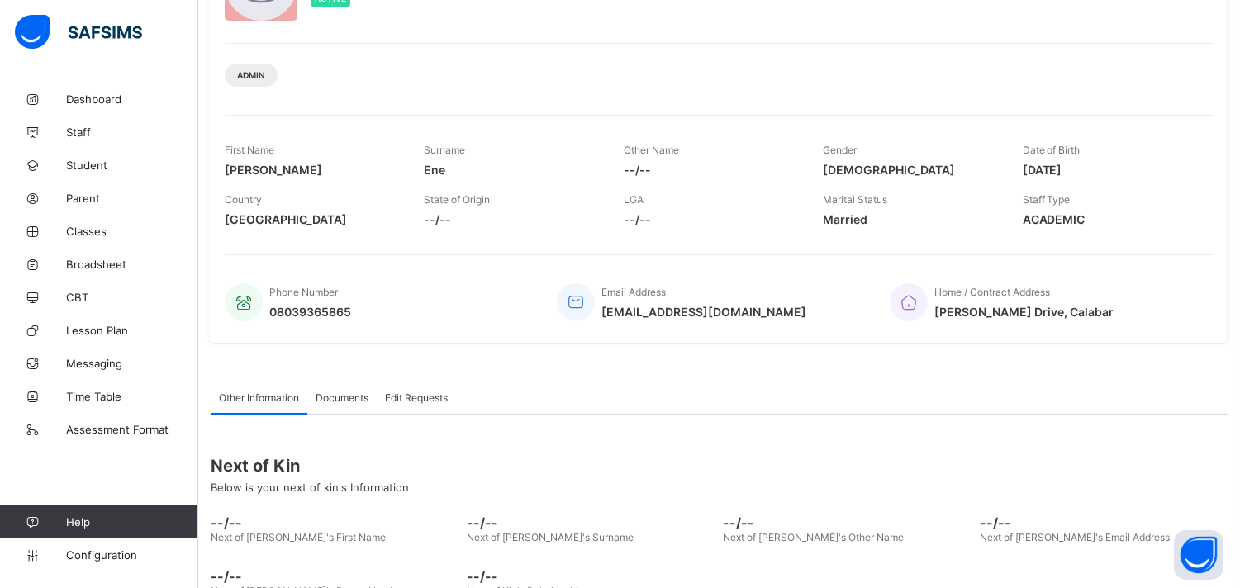
scroll to position [159, 0]
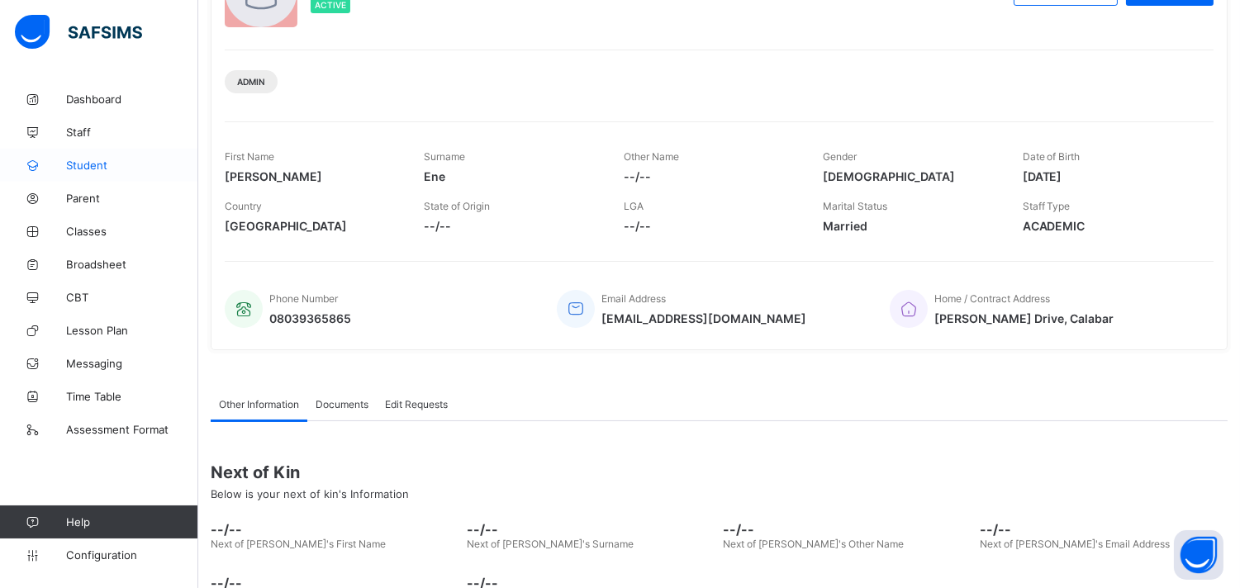
click at [107, 157] on link "Student" at bounding box center [99, 165] width 198 height 33
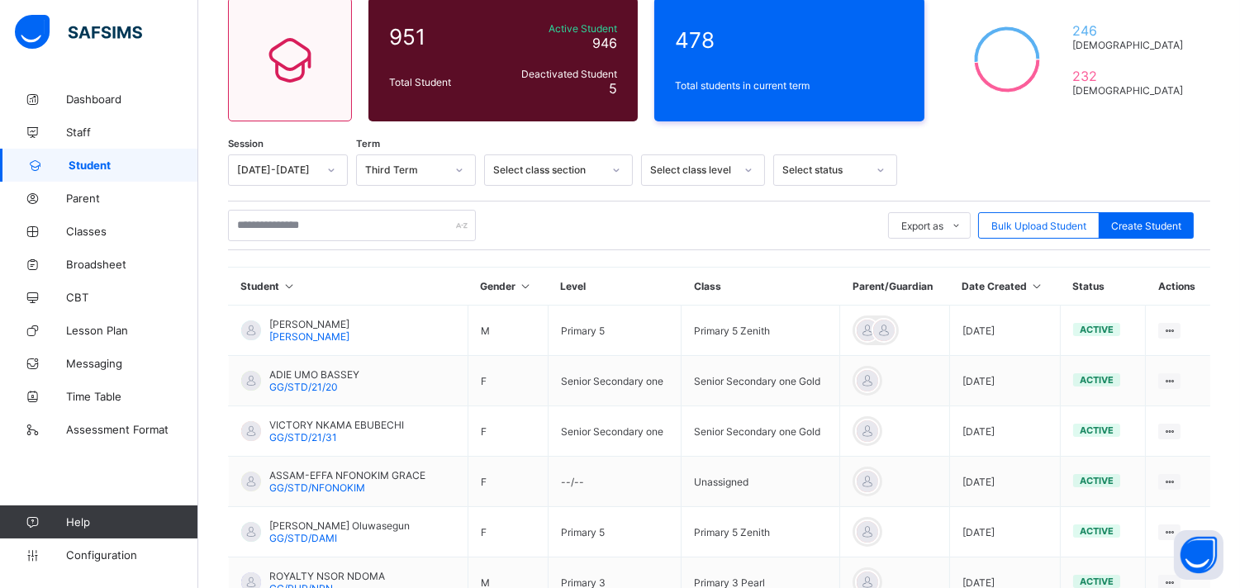
scroll to position [159, 0]
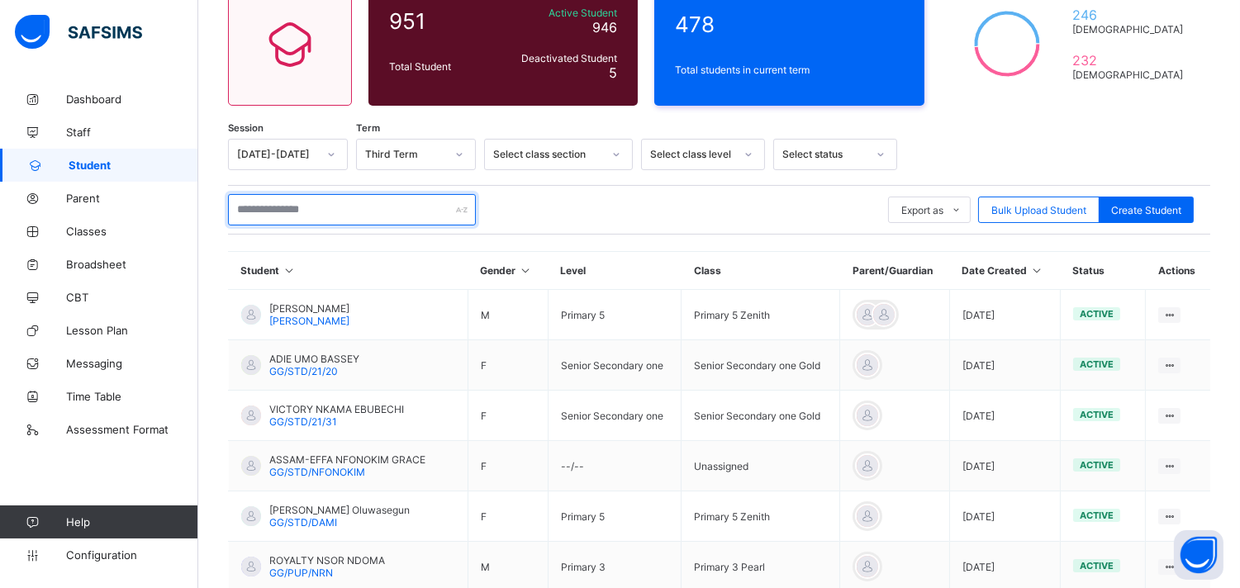
click at [345, 210] on input "text" at bounding box center [352, 209] width 248 height 31
type input "*"
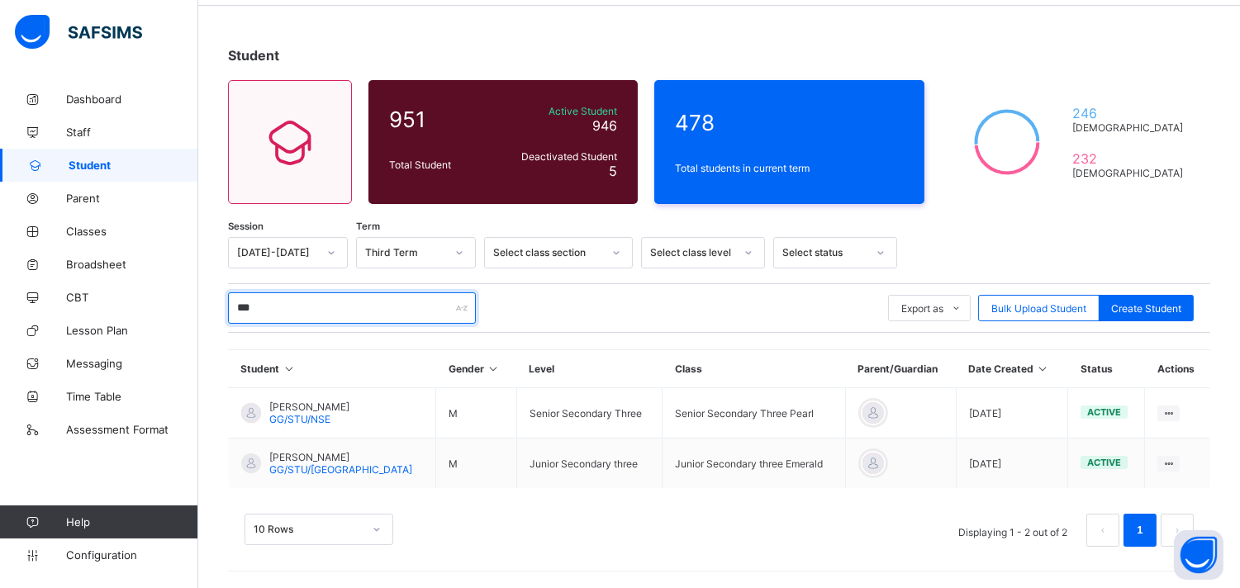
scroll to position [60, 0]
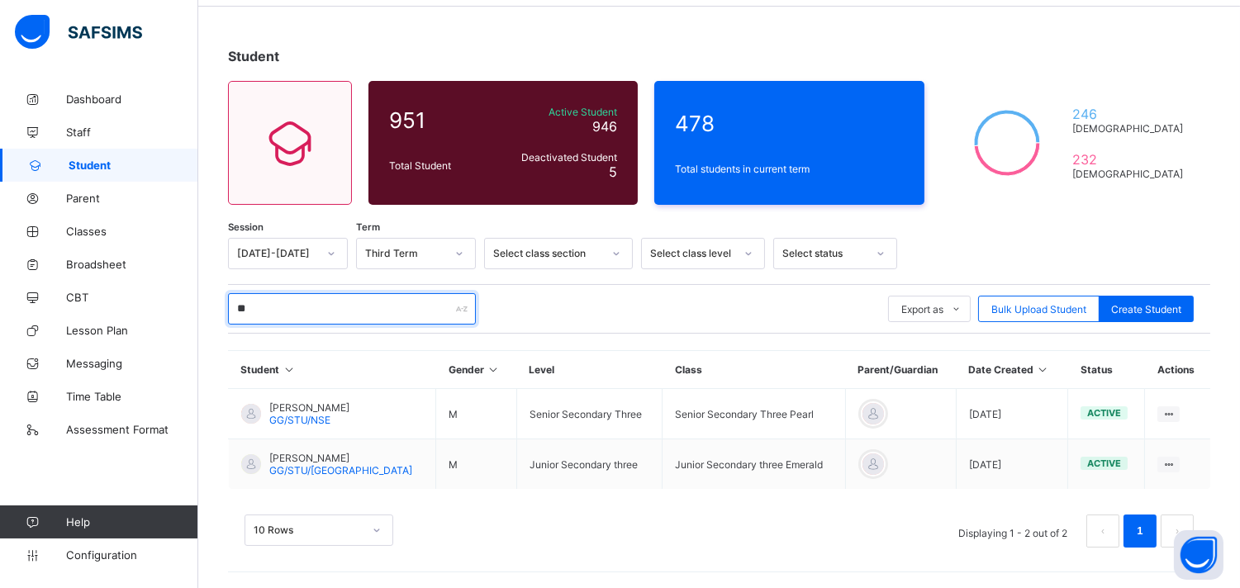
type input "*"
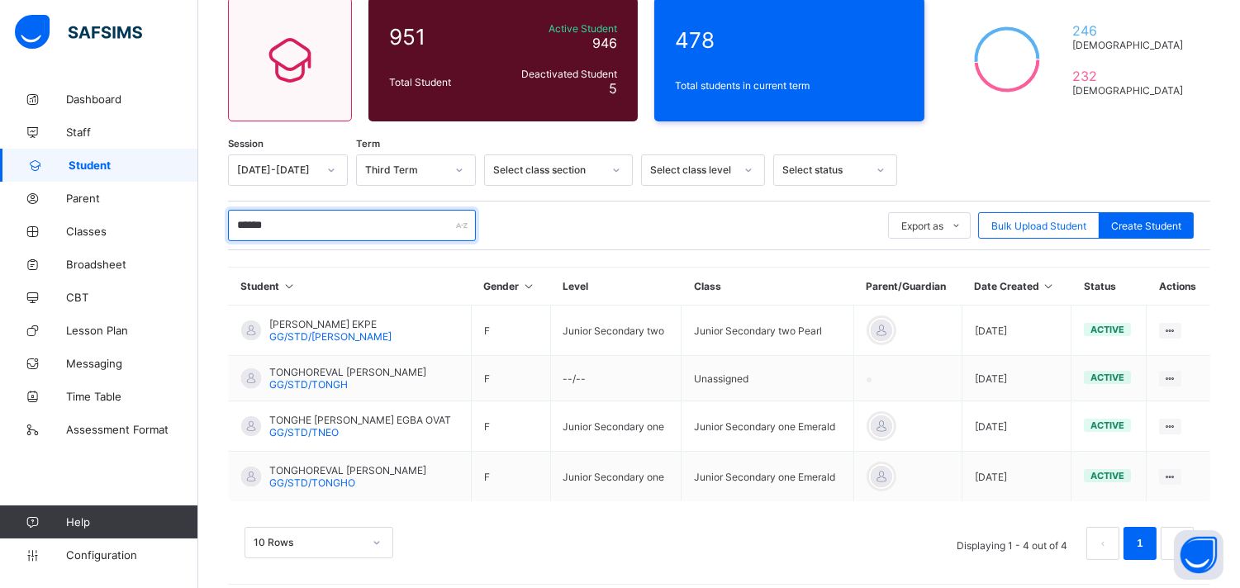
scroll to position [155, 0]
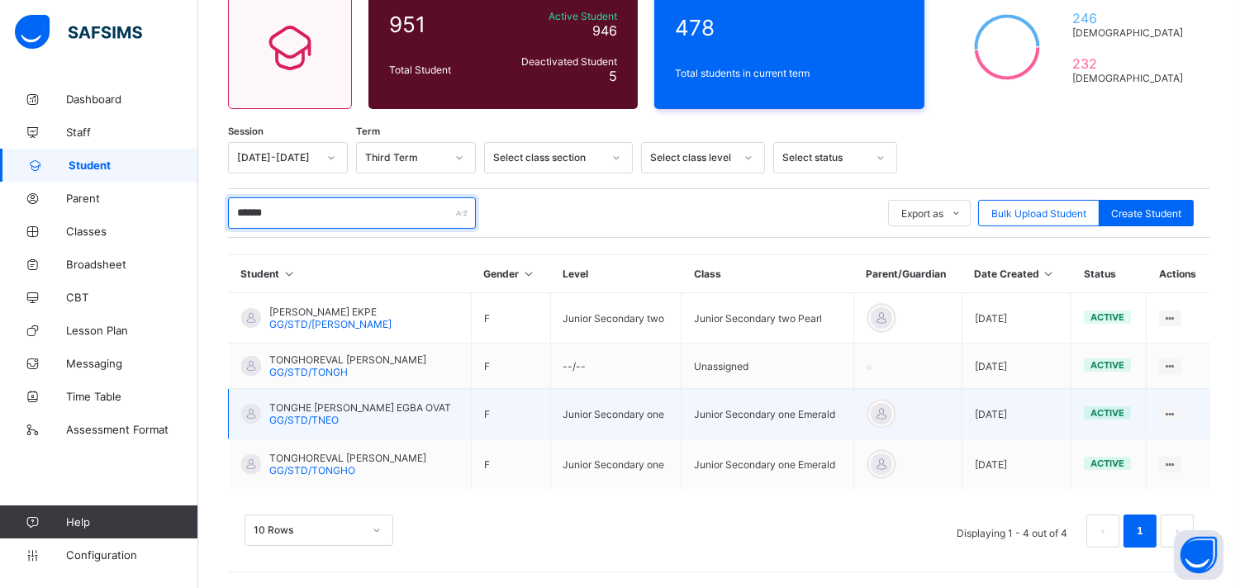
type input "******"
click at [393, 413] on td "TONGHE [PERSON_NAME] EGBA OVAT GG/STD/TNEO" at bounding box center [350, 414] width 243 height 50
click at [393, 408] on span "TONGHE [PERSON_NAME] EGBA OVAT" at bounding box center [360, 408] width 182 height 12
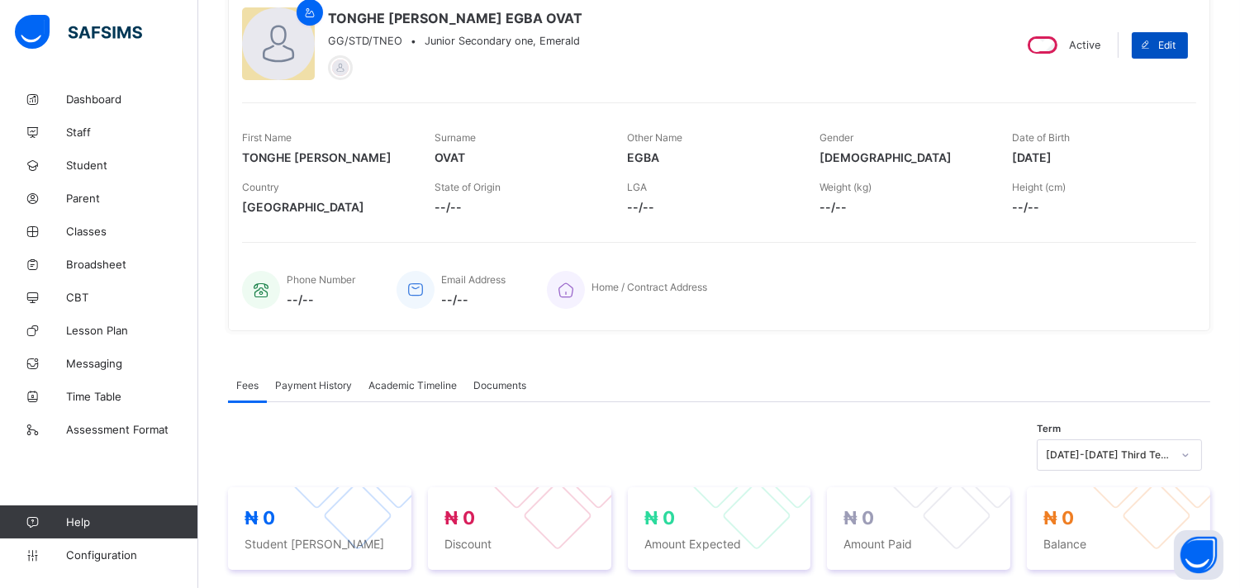
click at [1176, 40] on span "Edit" at bounding box center [1167, 45] width 17 height 12
select select "**"
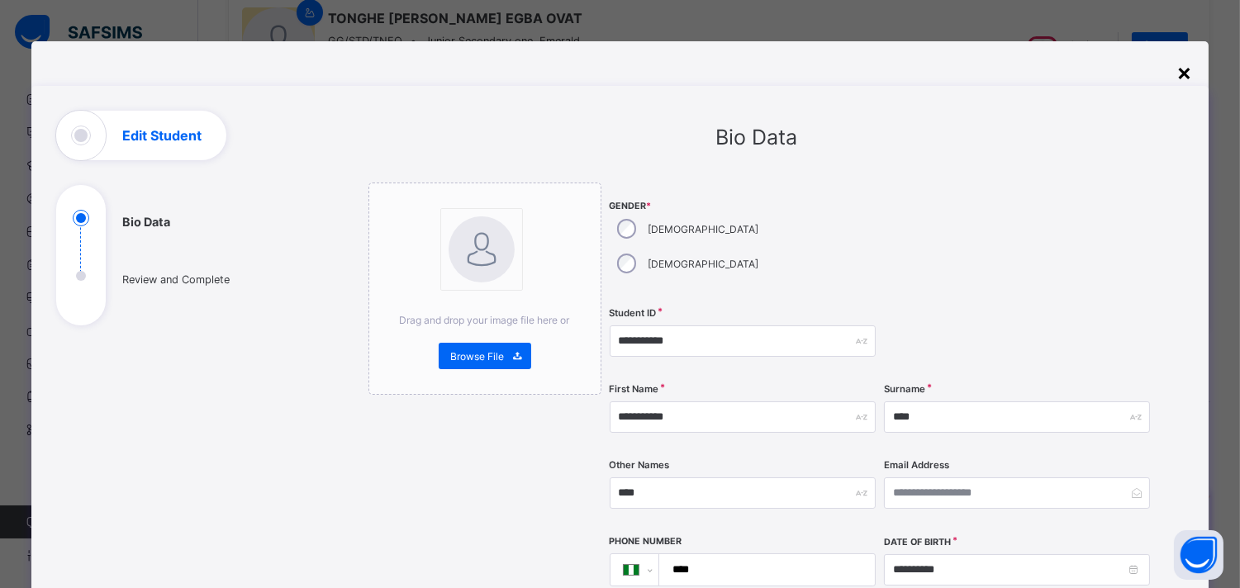
click at [1184, 73] on div "×" at bounding box center [1185, 72] width 16 height 28
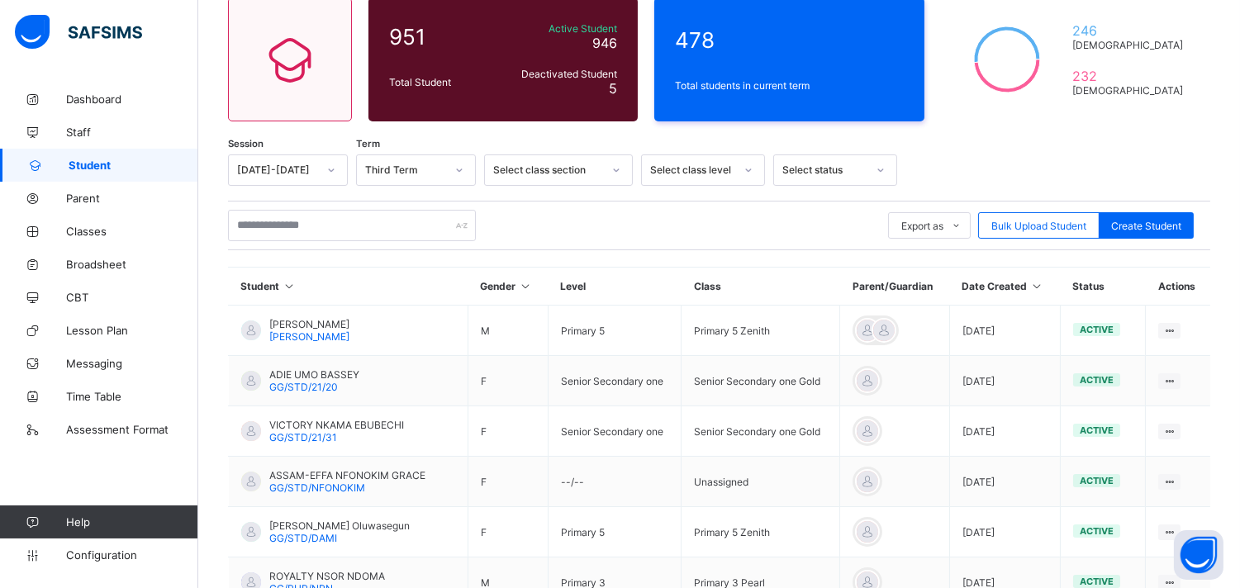
scroll to position [155, 0]
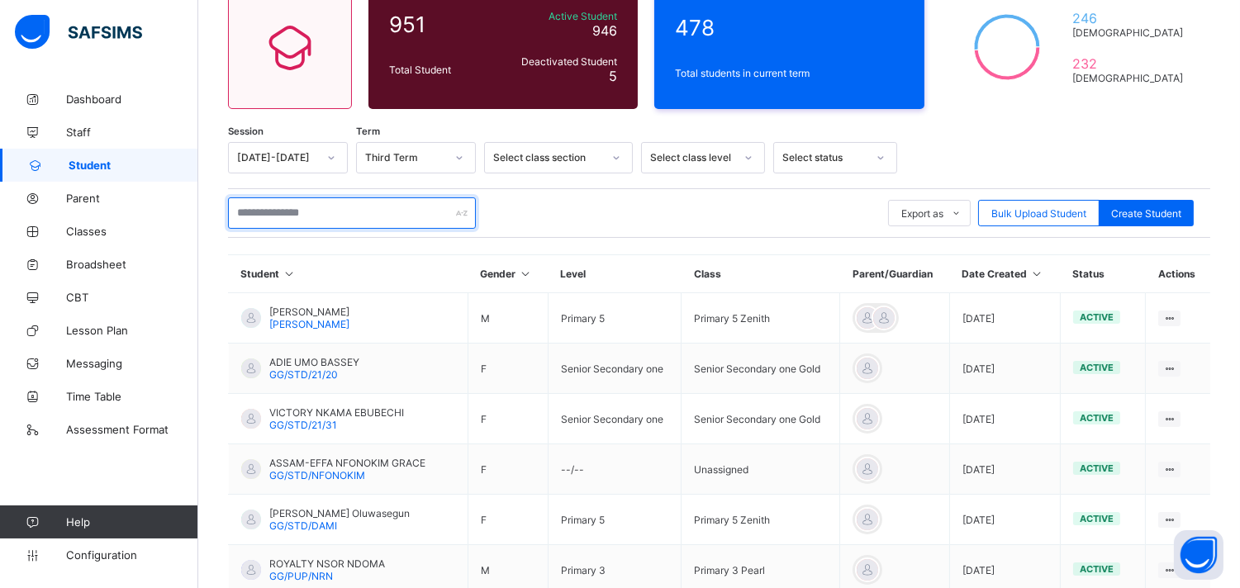
click at [377, 203] on input "text" at bounding box center [352, 213] width 248 height 31
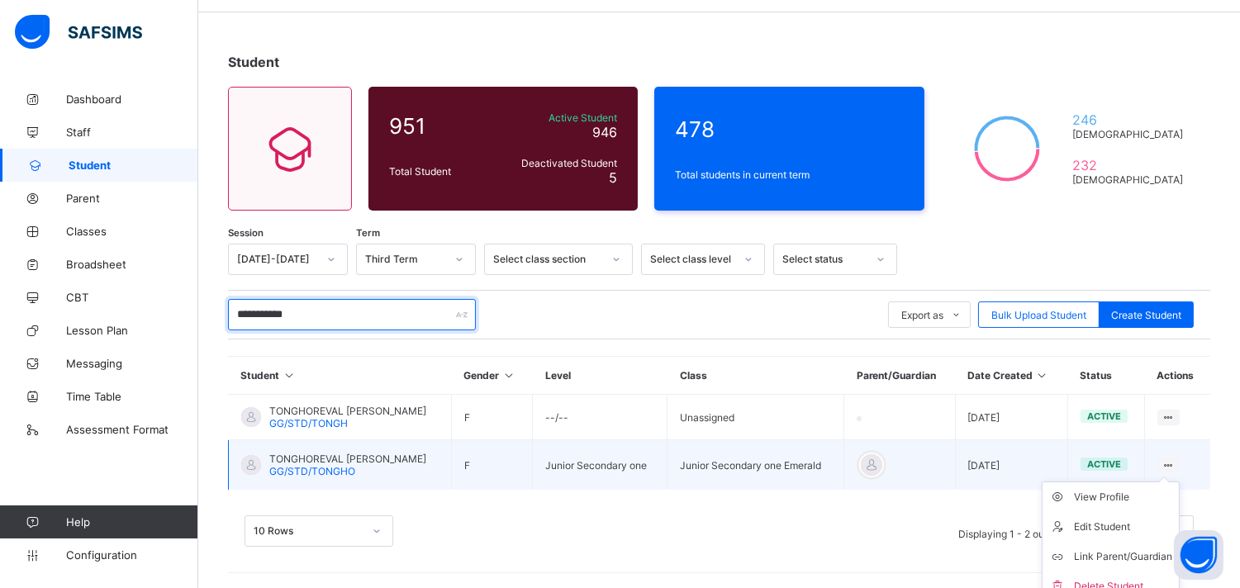
scroll to position [66, 0]
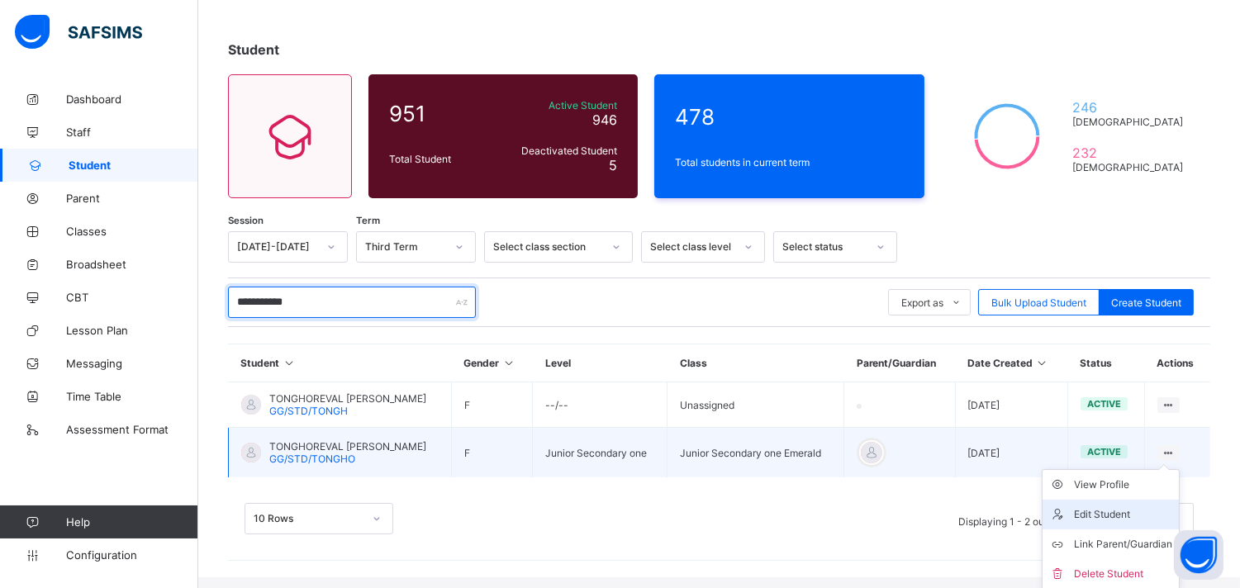
type input "**********"
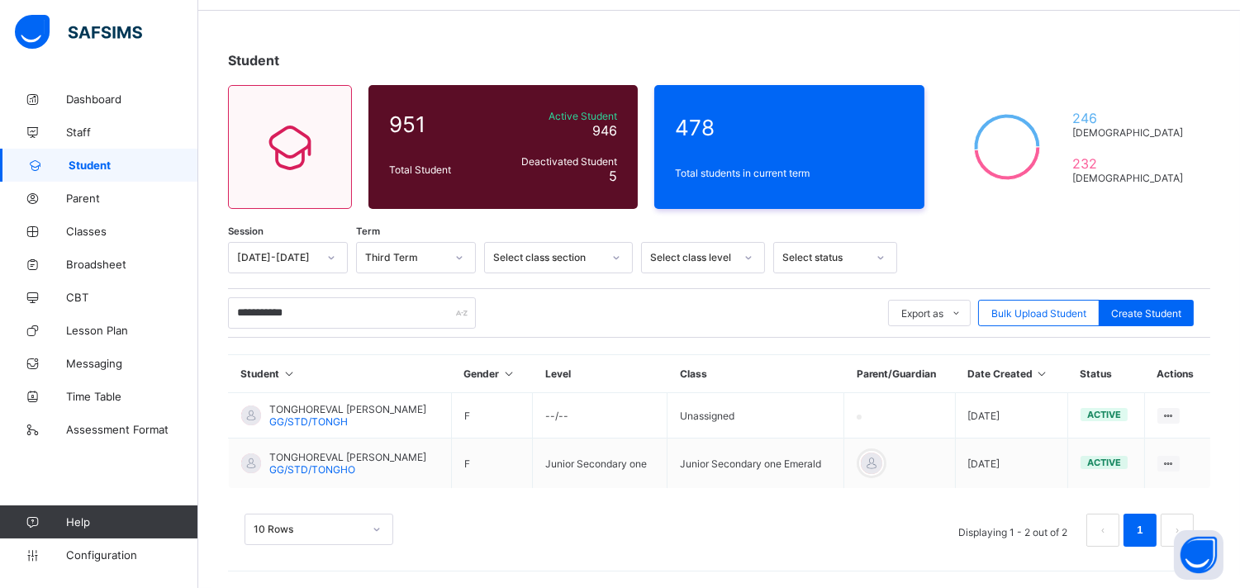
scroll to position [54, 0]
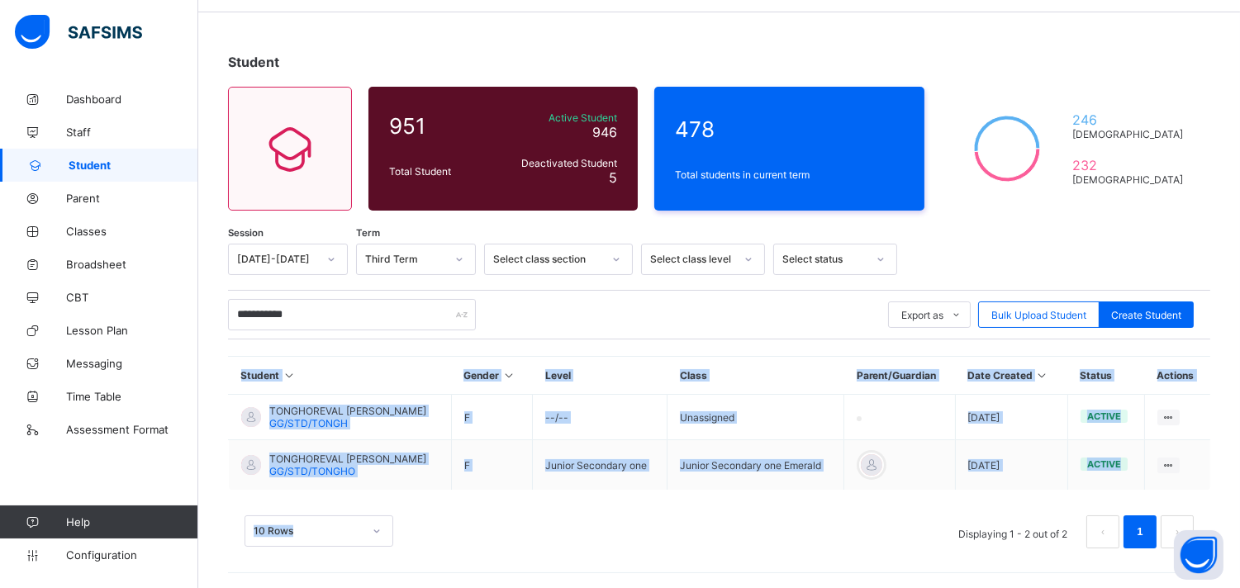
drag, startPoint x: 1121, startPoint y: 510, endPoint x: 906, endPoint y: 562, distance: 221.9
click at [906, 560] on div "**********" at bounding box center [719, 404] width 983 height 321
click at [132, 260] on span "Broadsheet" at bounding box center [132, 264] width 132 height 13
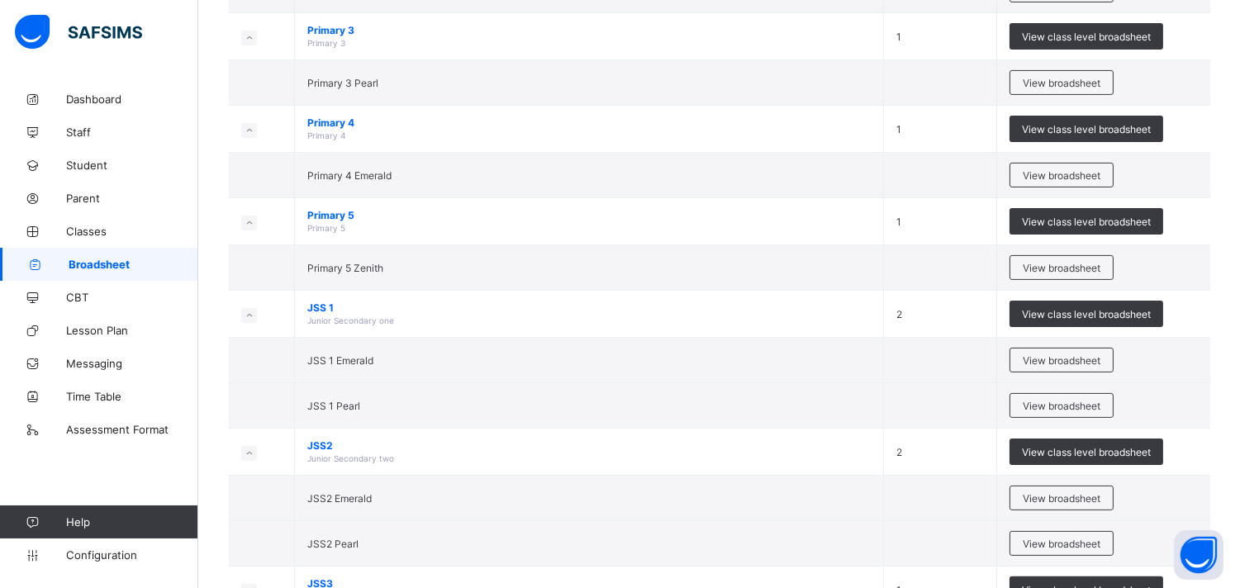
scroll to position [864, 0]
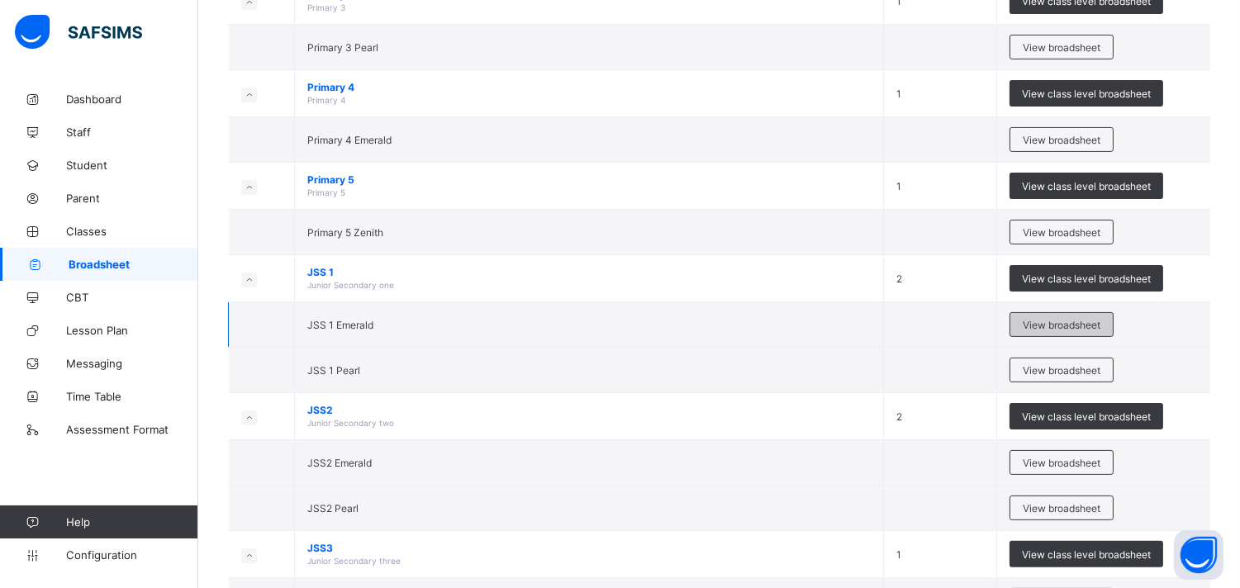
click at [1074, 324] on span "View broadsheet" at bounding box center [1062, 325] width 78 height 12
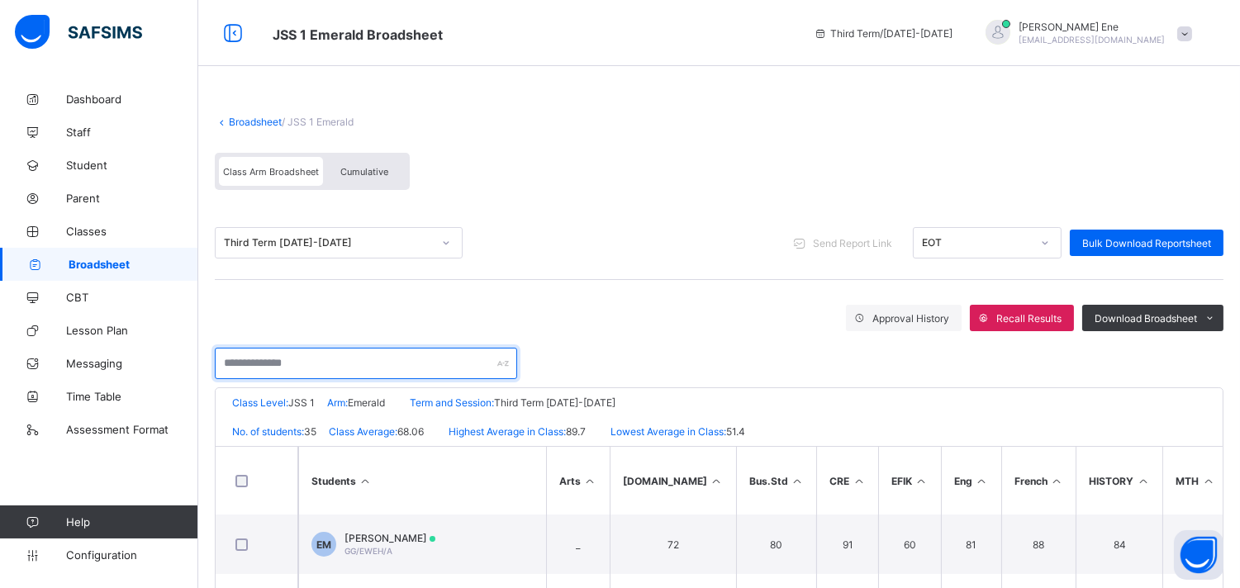
click at [382, 360] on input "text" at bounding box center [366, 363] width 302 height 31
type input "**********"
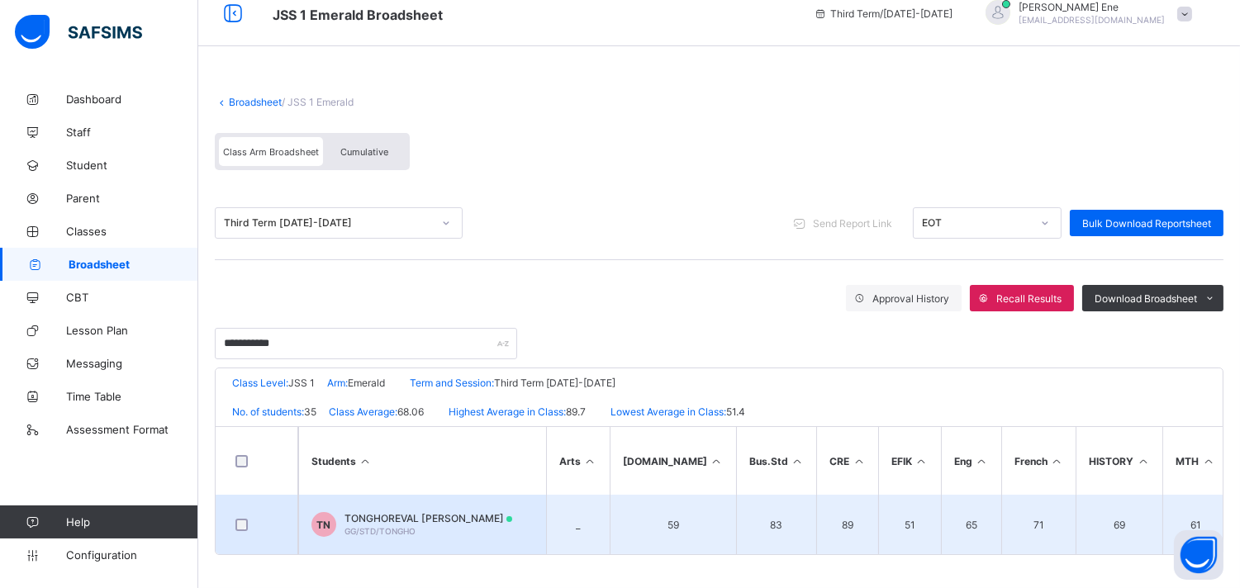
click at [879, 518] on td "51" at bounding box center [910, 525] width 63 height 60
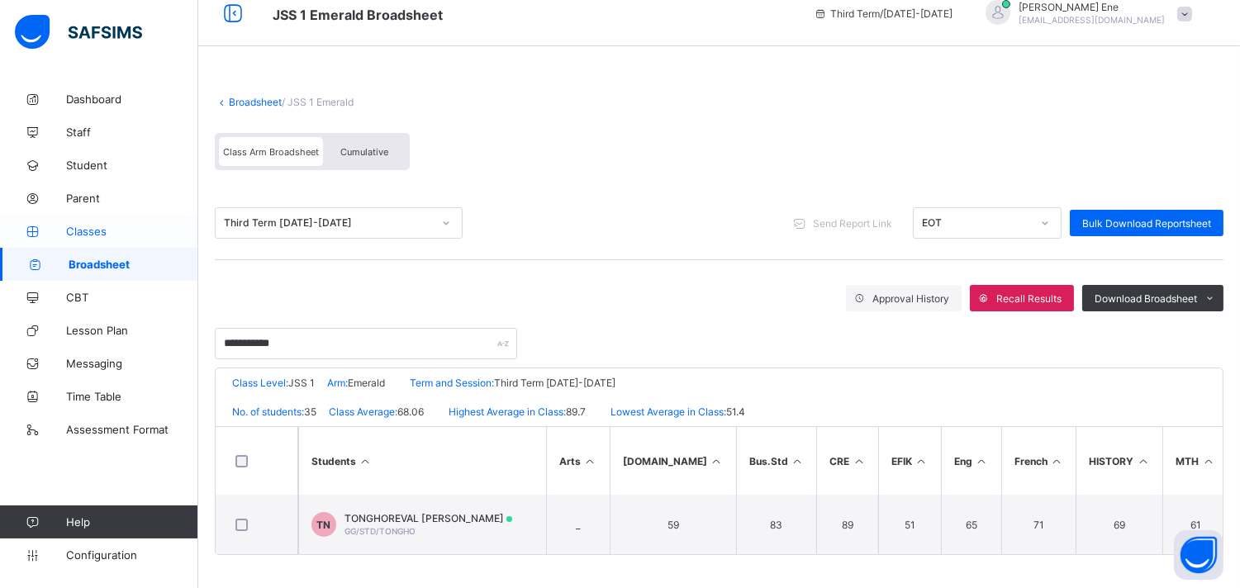
click at [101, 232] on span "Classes" at bounding box center [132, 231] width 132 height 13
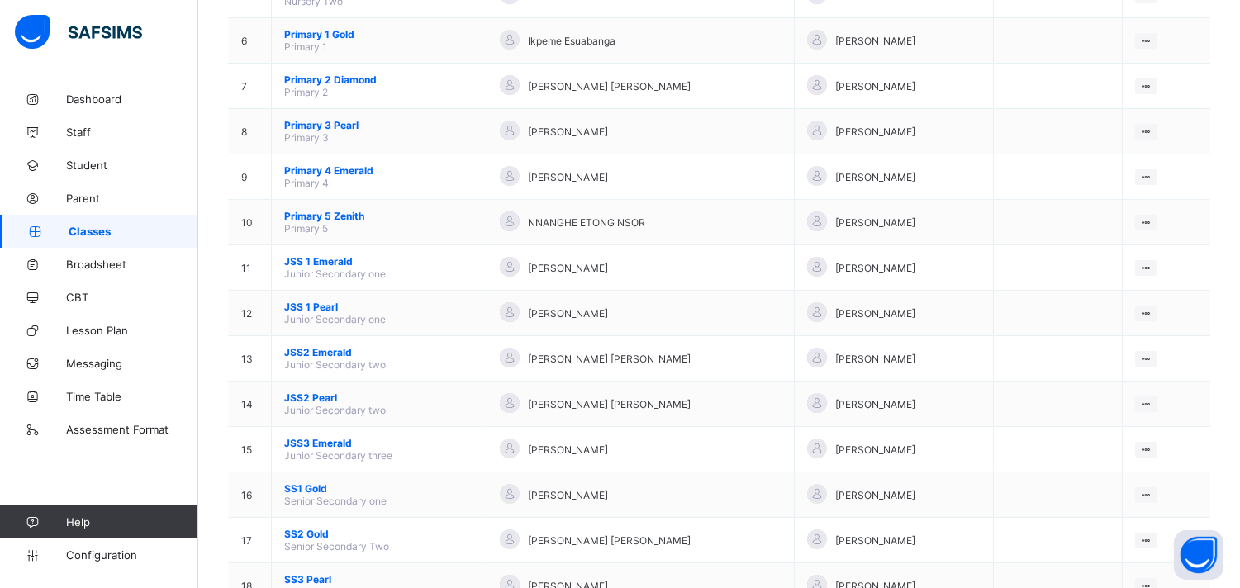
scroll to position [405, 0]
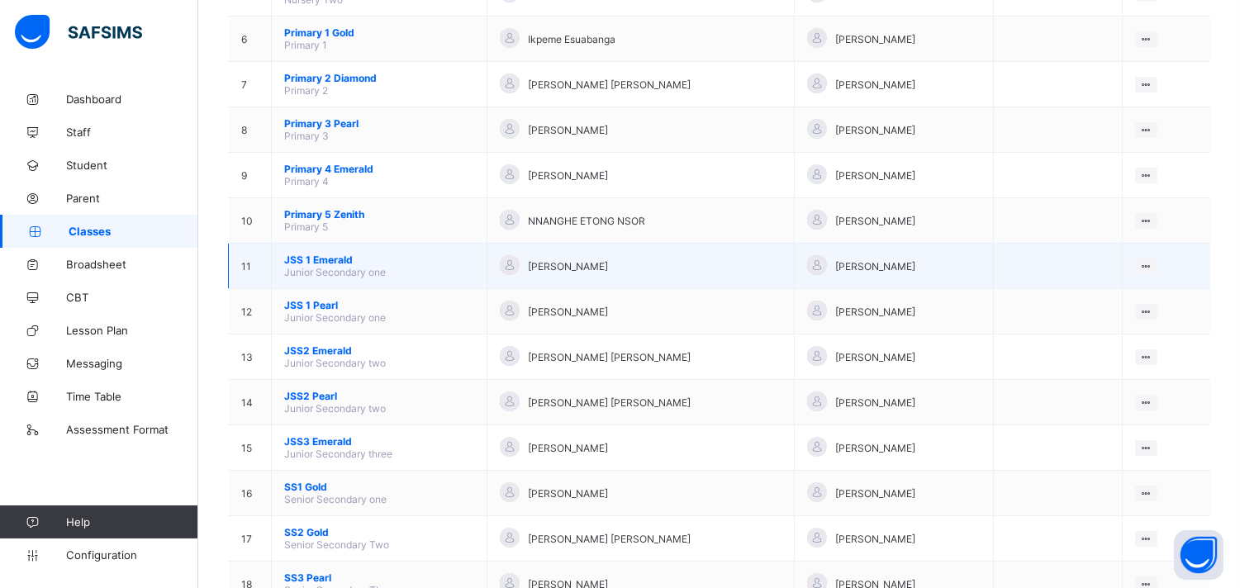
click at [360, 266] on span "Junior Secondary one" at bounding box center [335, 272] width 102 height 12
click at [331, 254] on span "JSS 1 Emerald" at bounding box center [379, 260] width 190 height 12
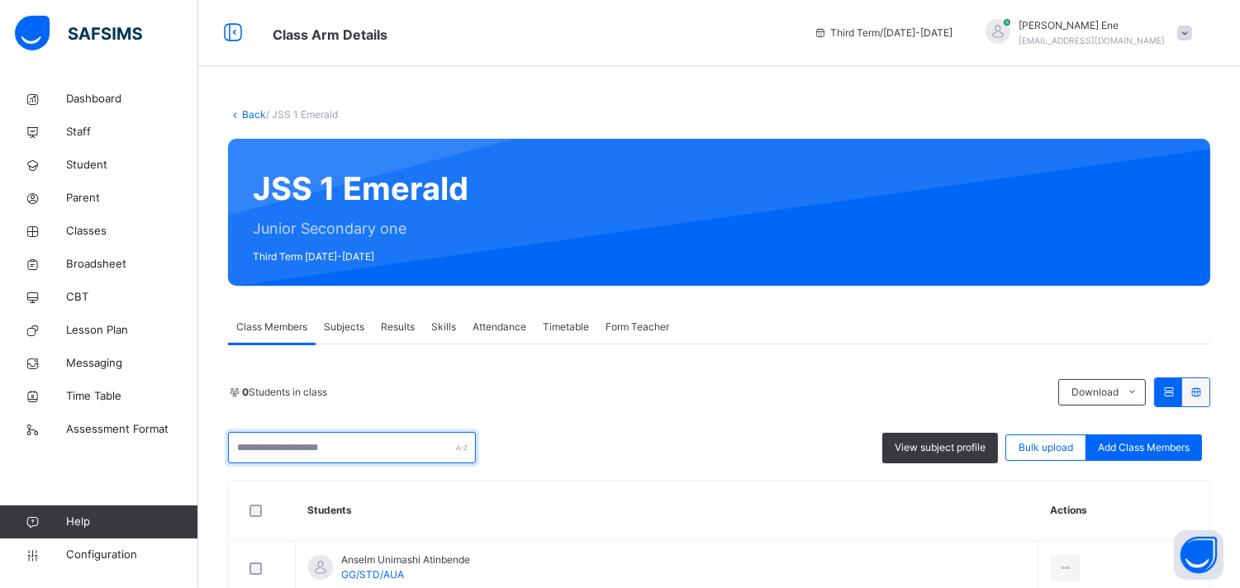
click at [276, 449] on input "text" at bounding box center [352, 447] width 248 height 31
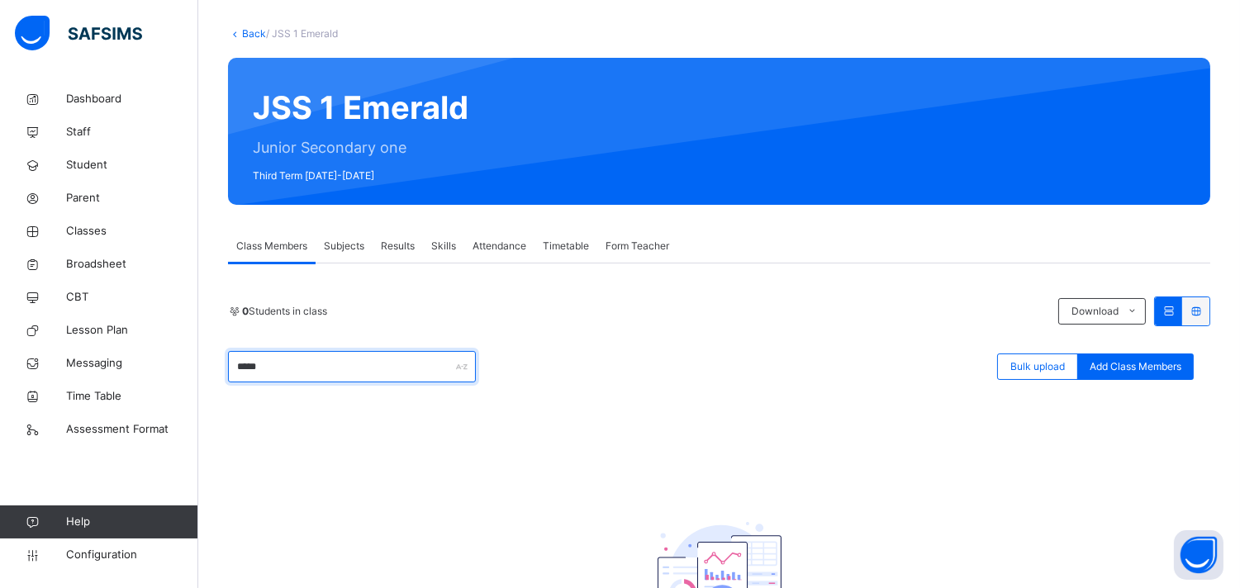
scroll to position [139, 0]
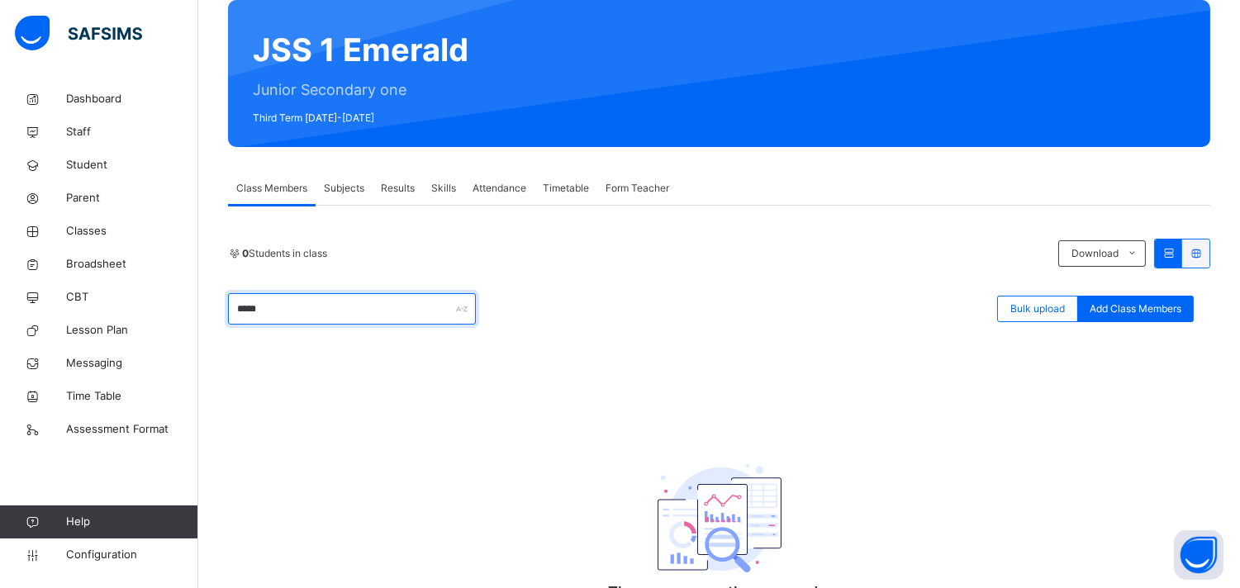
click at [387, 318] on input "*****" at bounding box center [352, 308] width 248 height 31
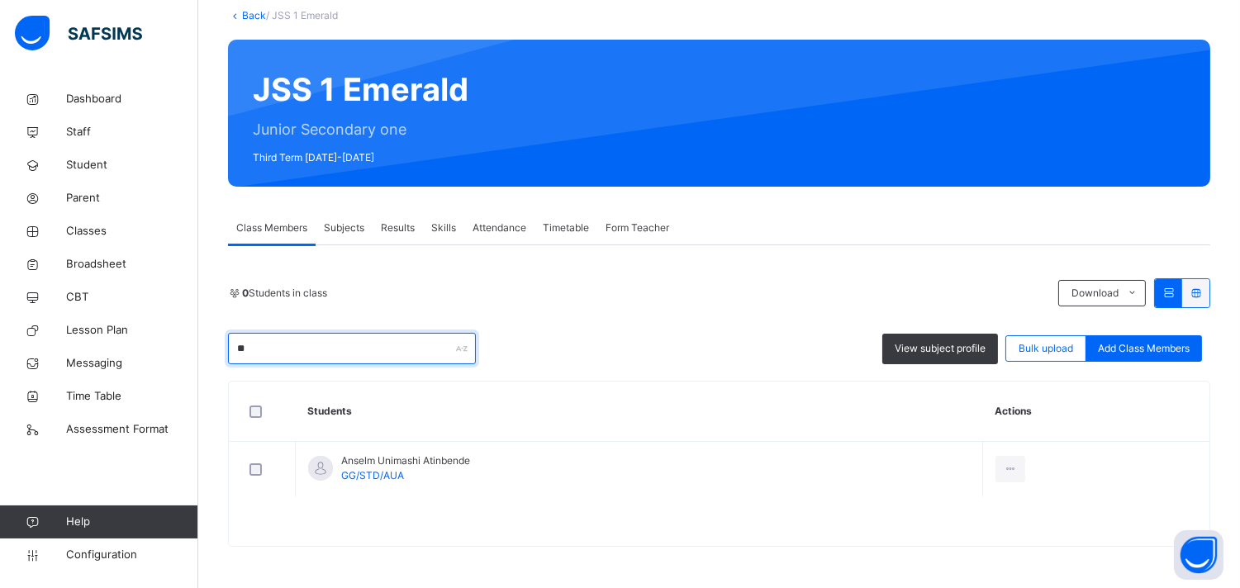
type input "*"
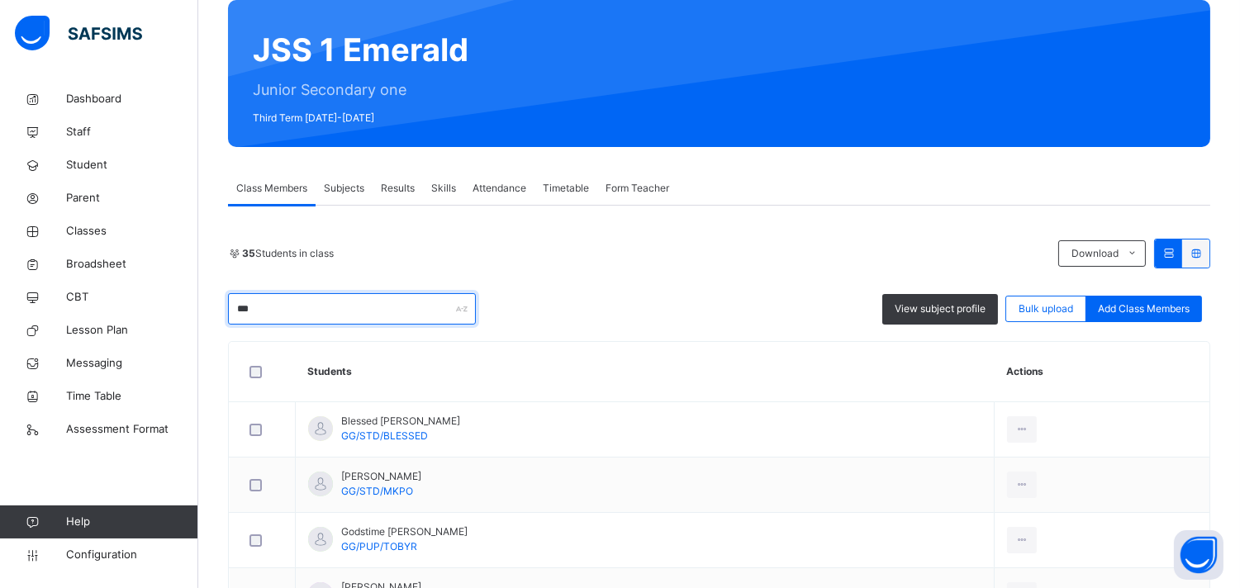
scroll to position [99, 0]
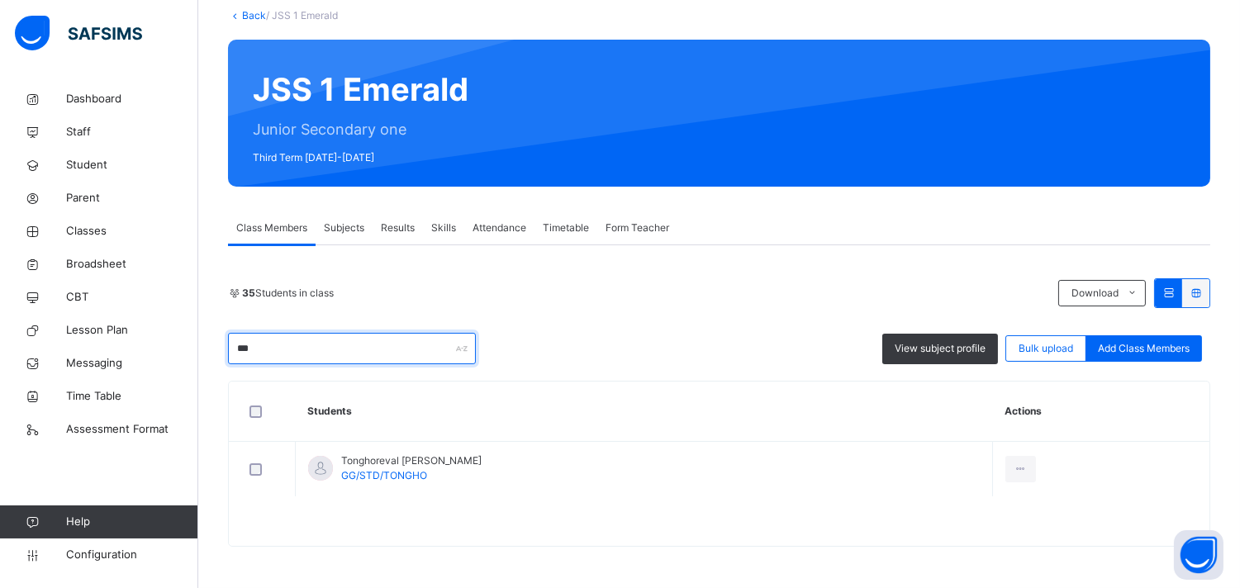
type input "***"
